Goal: Transaction & Acquisition: Obtain resource

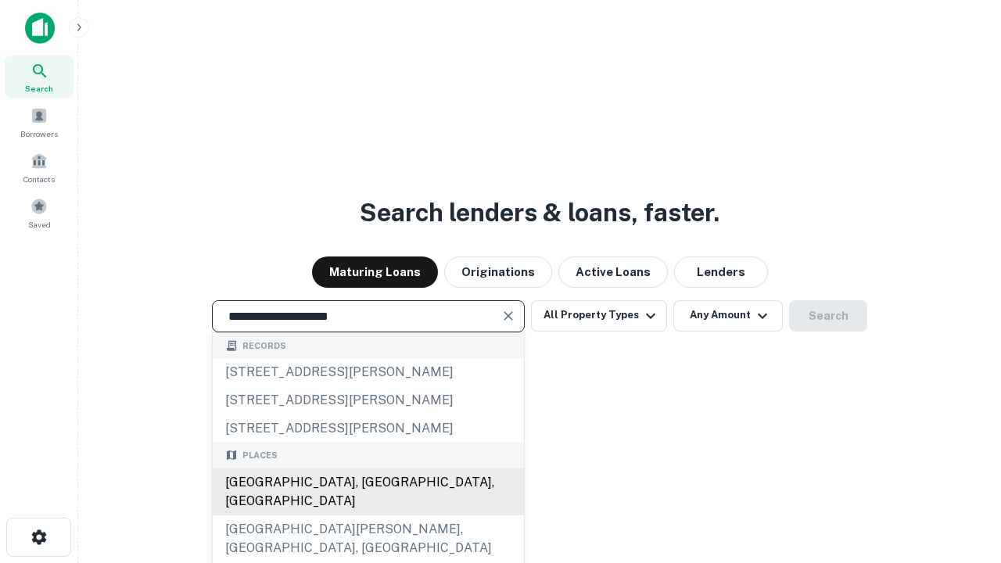
click at [368, 515] on div "[GEOGRAPHIC_DATA], [GEOGRAPHIC_DATA], [GEOGRAPHIC_DATA]" at bounding box center [368, 492] width 311 height 47
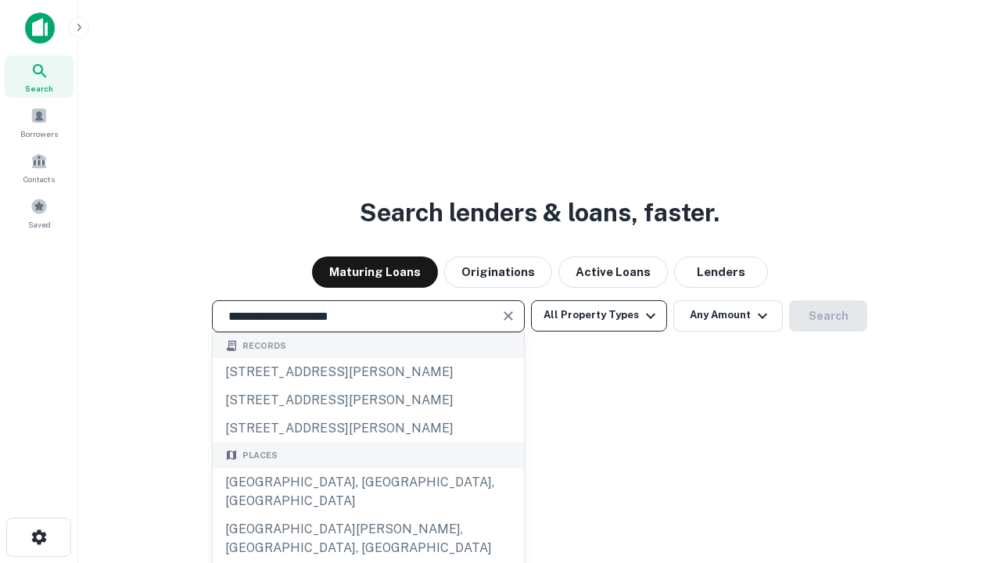
type input "**********"
click at [599, 315] on button "All Property Types" at bounding box center [599, 315] width 136 height 31
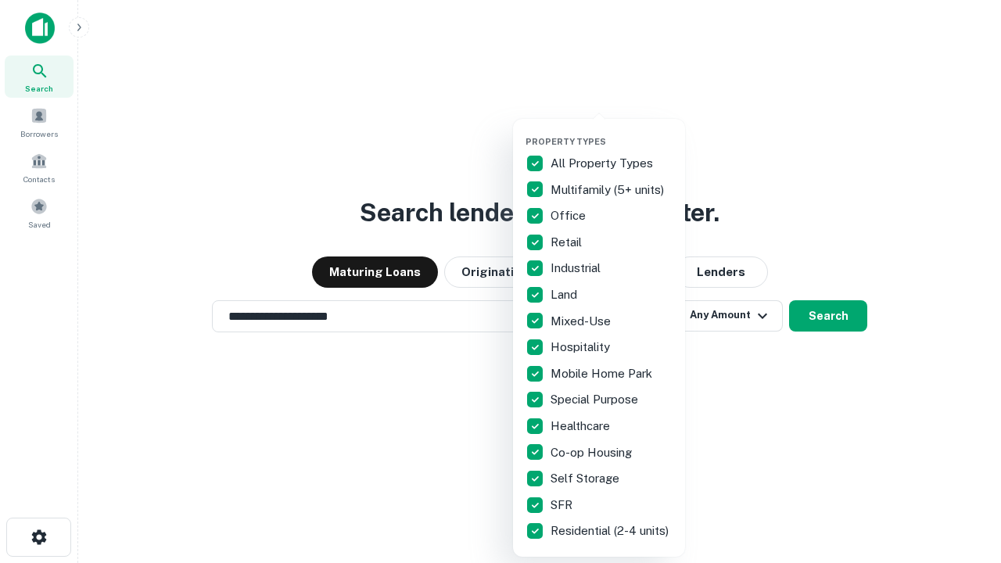
click at [612, 131] on button "button" at bounding box center [612, 131] width 172 height 1
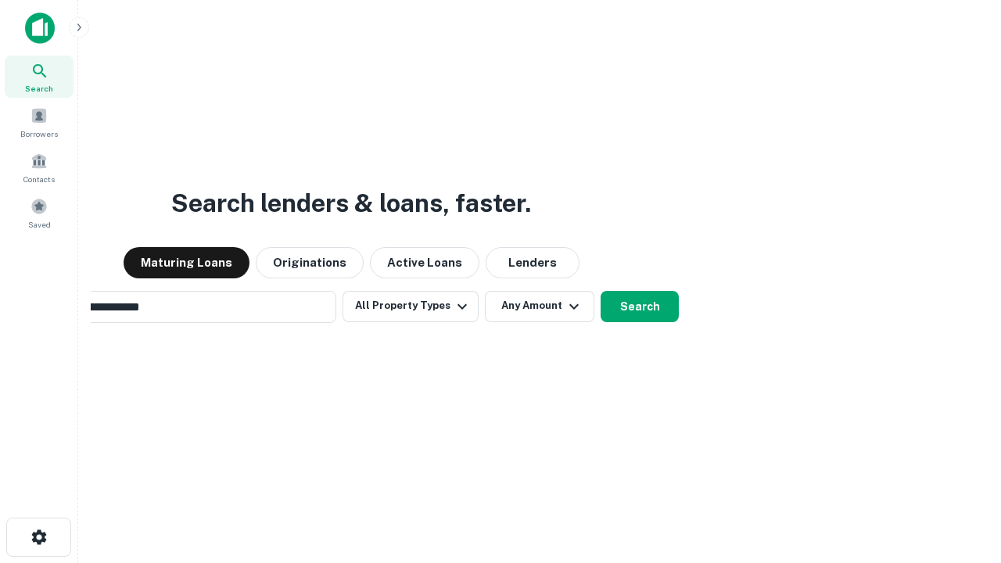
scroll to position [24, 0]
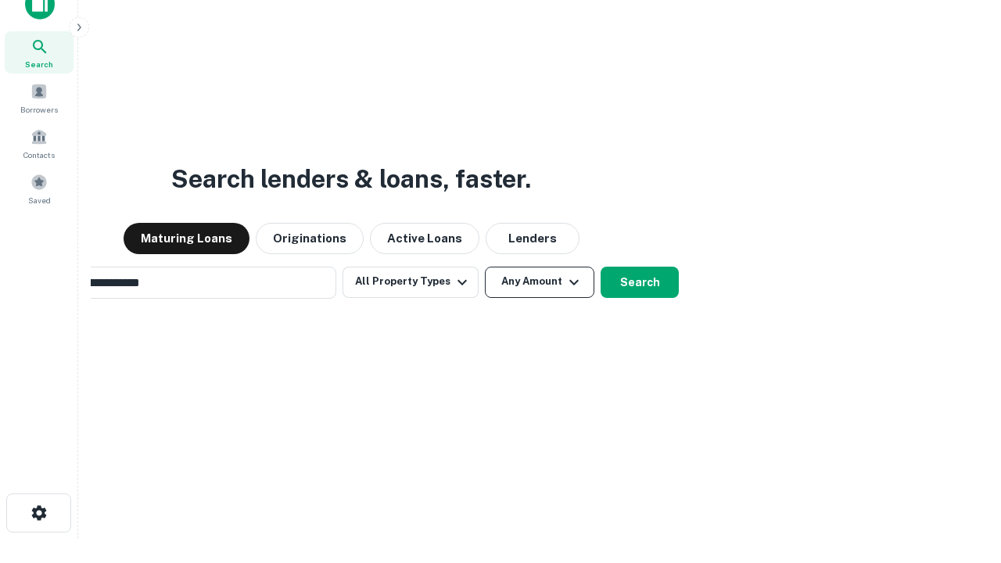
click at [485, 267] on button "Any Amount" at bounding box center [540, 282] width 110 height 31
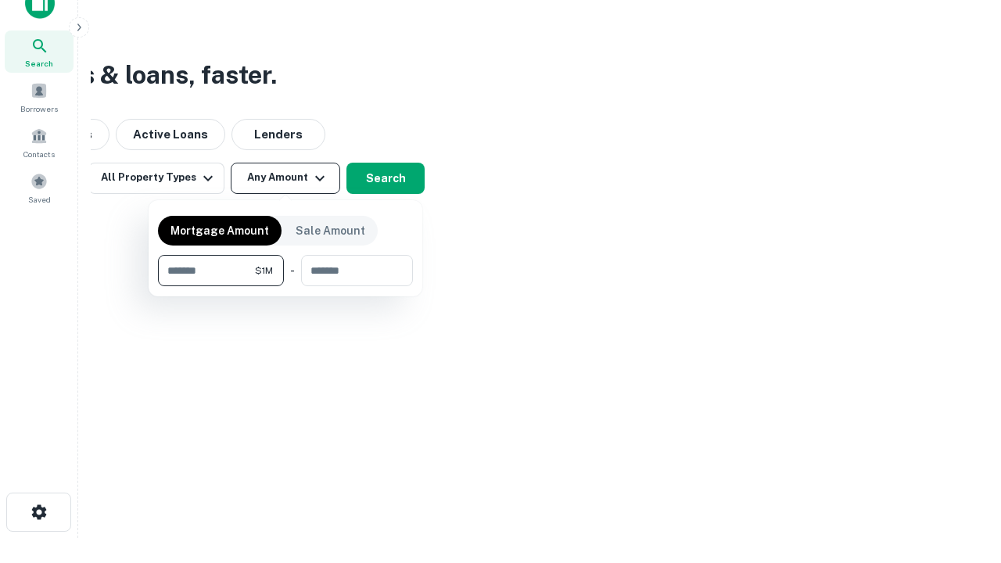
type input "*******"
click at [286, 286] on button "button" at bounding box center [285, 286] width 255 height 1
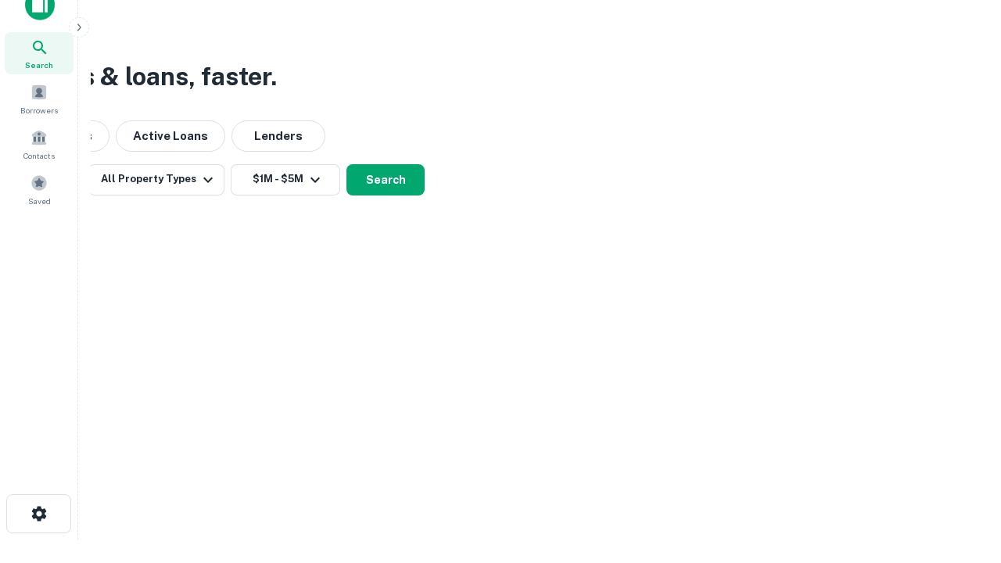
scroll to position [9, 289]
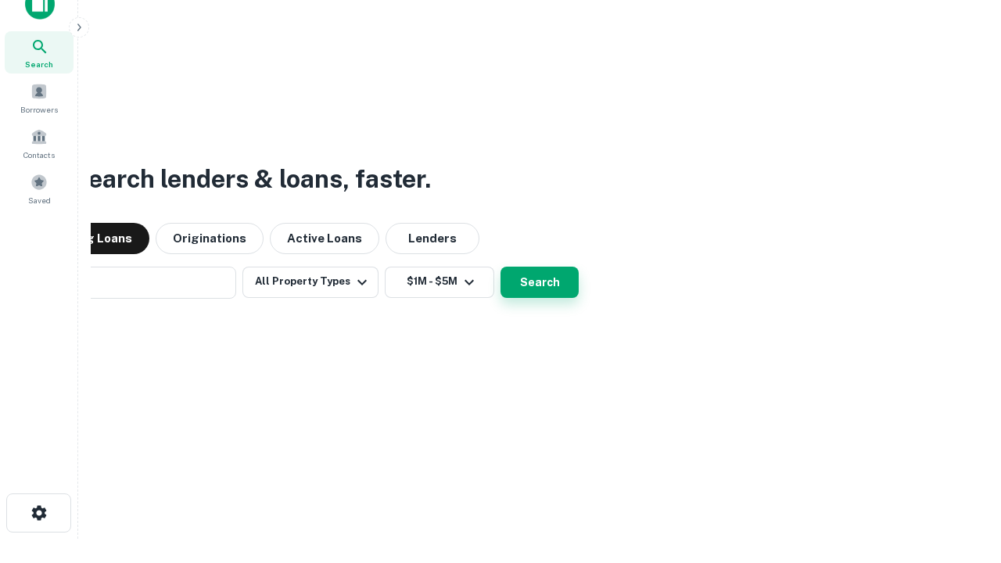
click at [501, 267] on button "Search" at bounding box center [540, 282] width 78 height 31
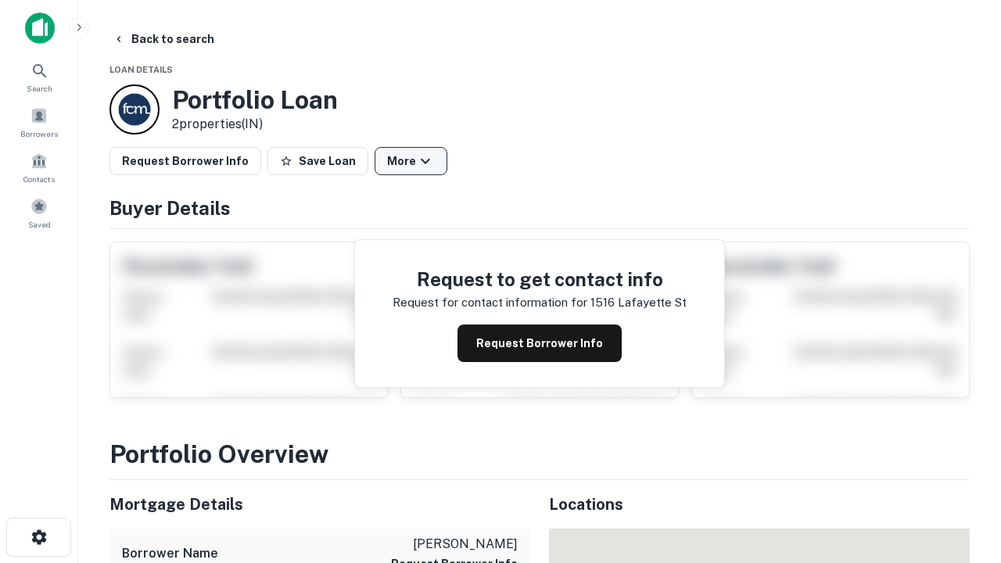
click at [411, 161] on button "More" at bounding box center [411, 161] width 73 height 28
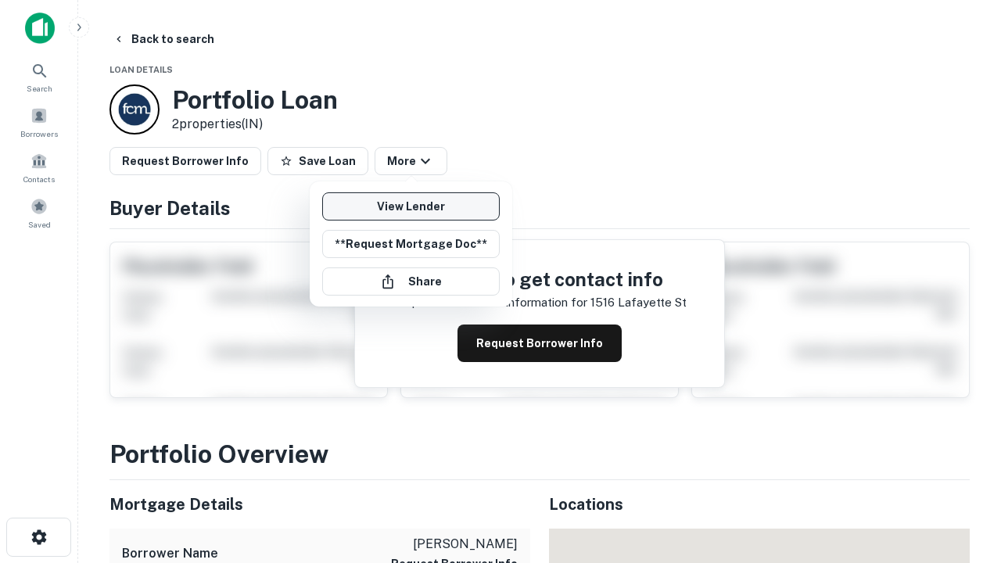
click at [411, 207] on link "View Lender" at bounding box center [411, 206] width 178 height 28
